Goal: Information Seeking & Learning: Check status

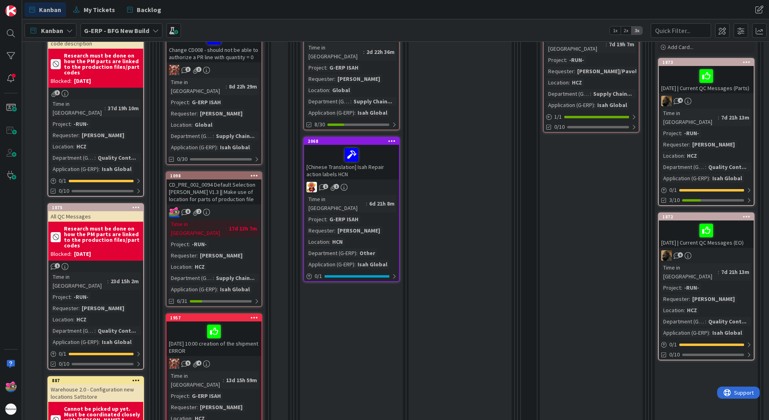
scroll to position [442, 0]
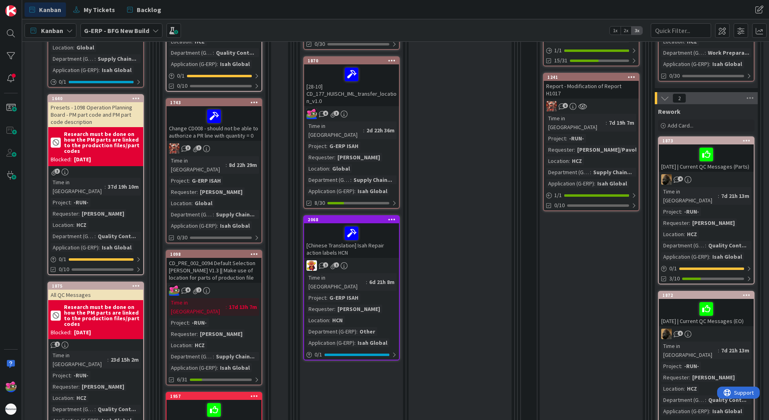
click at [214, 251] on div "1098" at bounding box center [214, 254] width 95 height 7
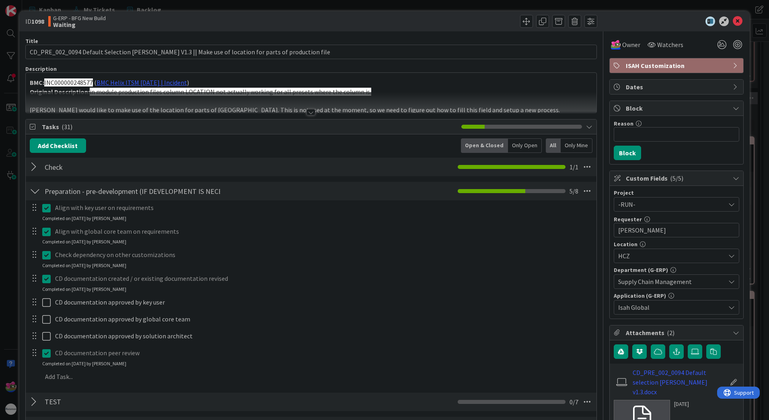
scroll to position [241, 0]
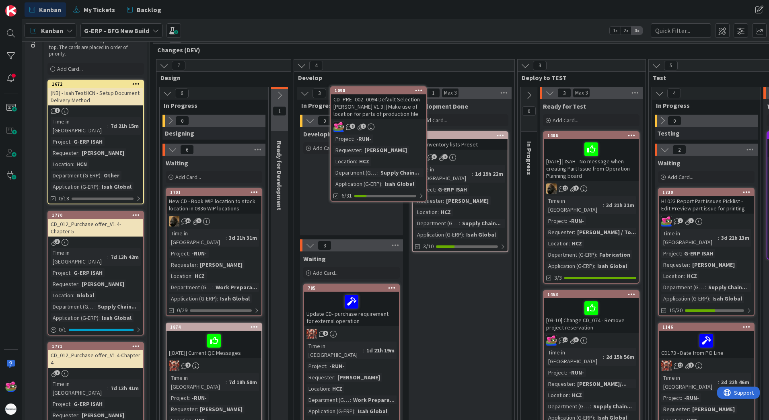
scroll to position [58, 0]
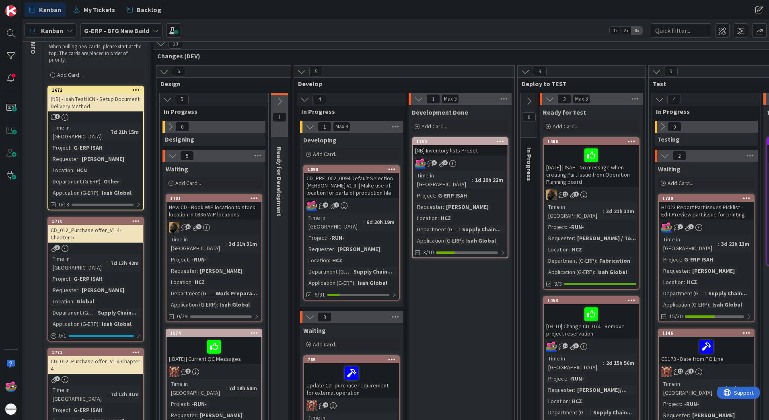
click at [530, 104] on icon at bounding box center [529, 101] width 9 height 9
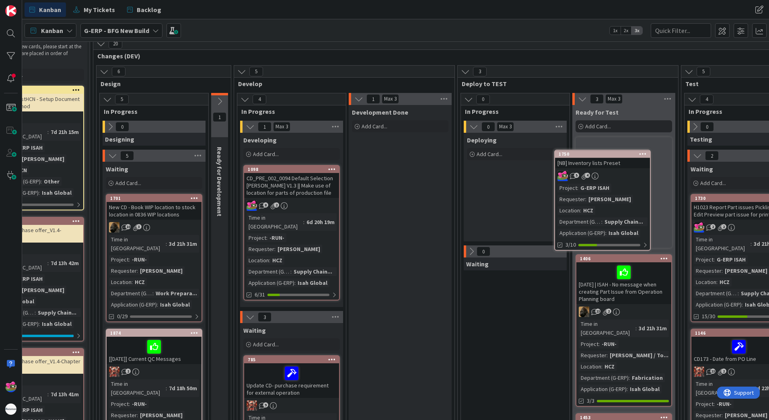
scroll to position [58, 60]
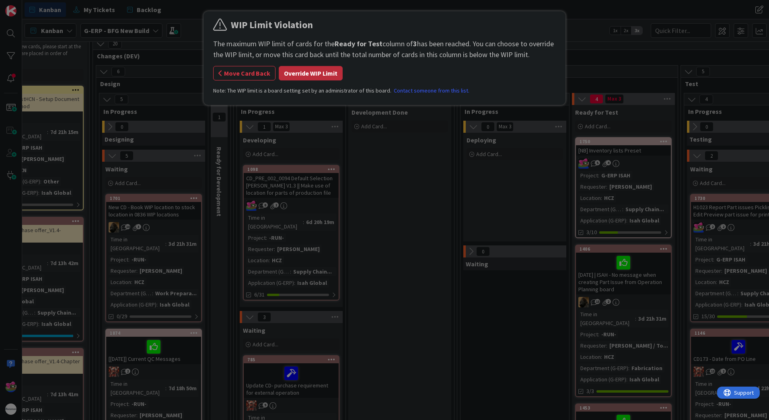
click at [313, 76] on button "Override WIP Limit" at bounding box center [311, 73] width 64 height 14
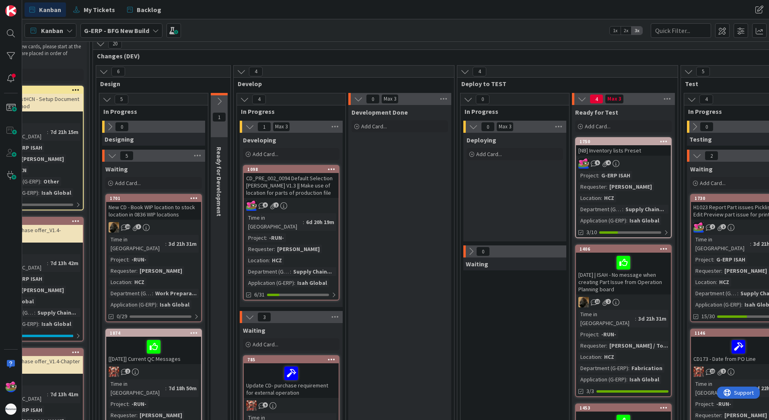
click at [646, 178] on div "Project : G-ERP ISAH Requester : Martin Melus Location : HCZ Department (G-ERP)…" at bounding box center [623, 198] width 90 height 54
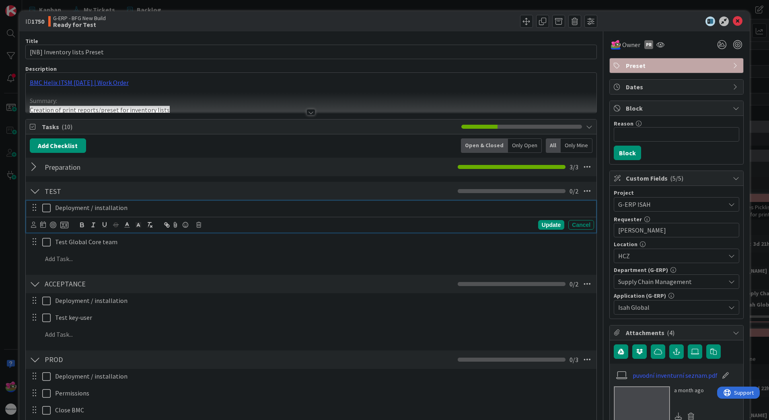
click at [50, 206] on icon at bounding box center [46, 208] width 8 height 10
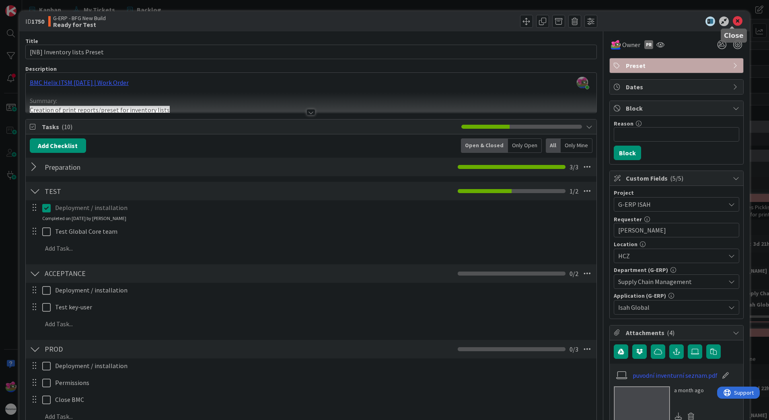
click at [733, 20] on icon at bounding box center [738, 21] width 10 height 10
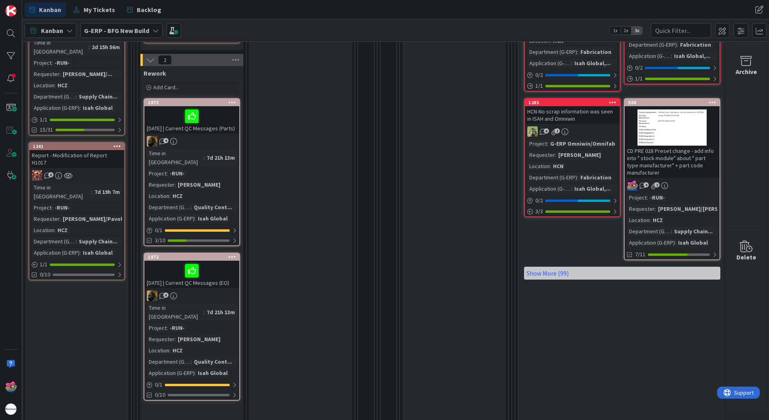
scroll to position [483, 613]
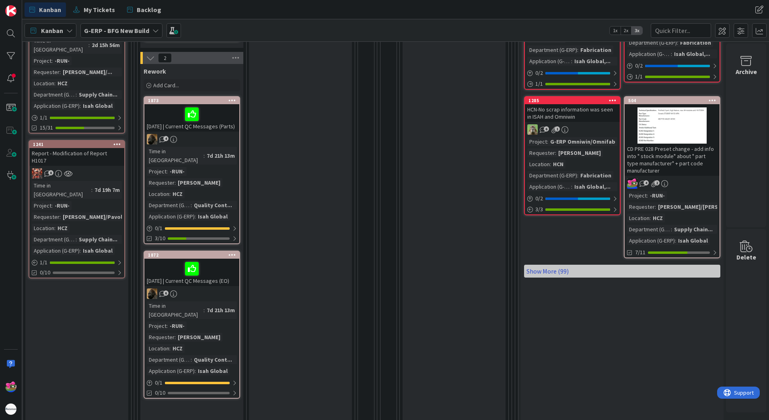
click at [553, 269] on link "Show More (99)" at bounding box center [622, 271] width 196 height 13
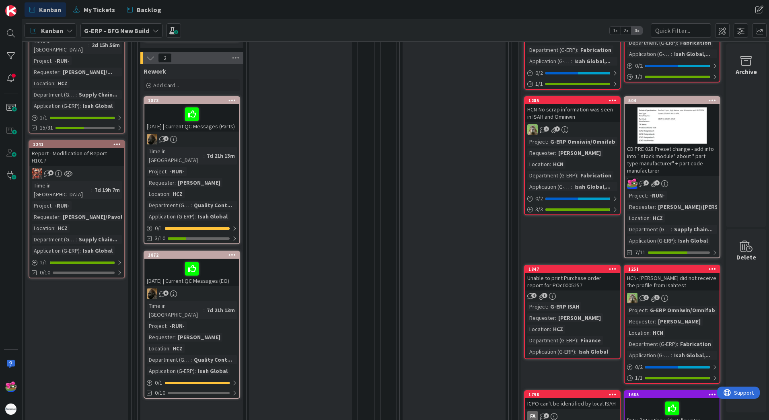
click at [585, 288] on div "Unable to print Purchase order report for POc0005257" at bounding box center [572, 282] width 95 height 18
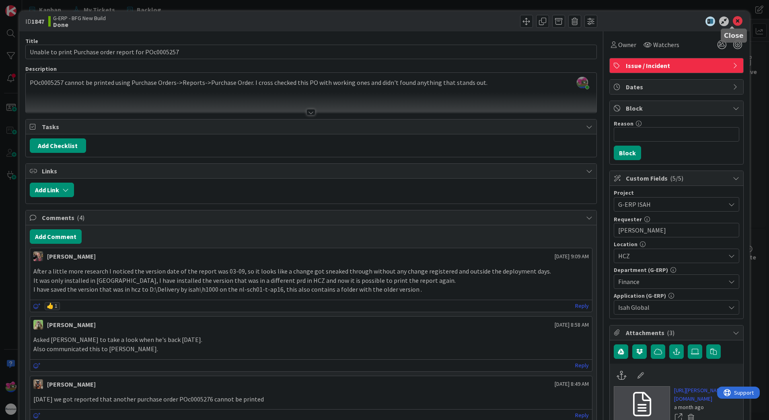
click at [734, 20] on icon at bounding box center [738, 21] width 10 height 10
